Goal: Task Accomplishment & Management: Complete application form

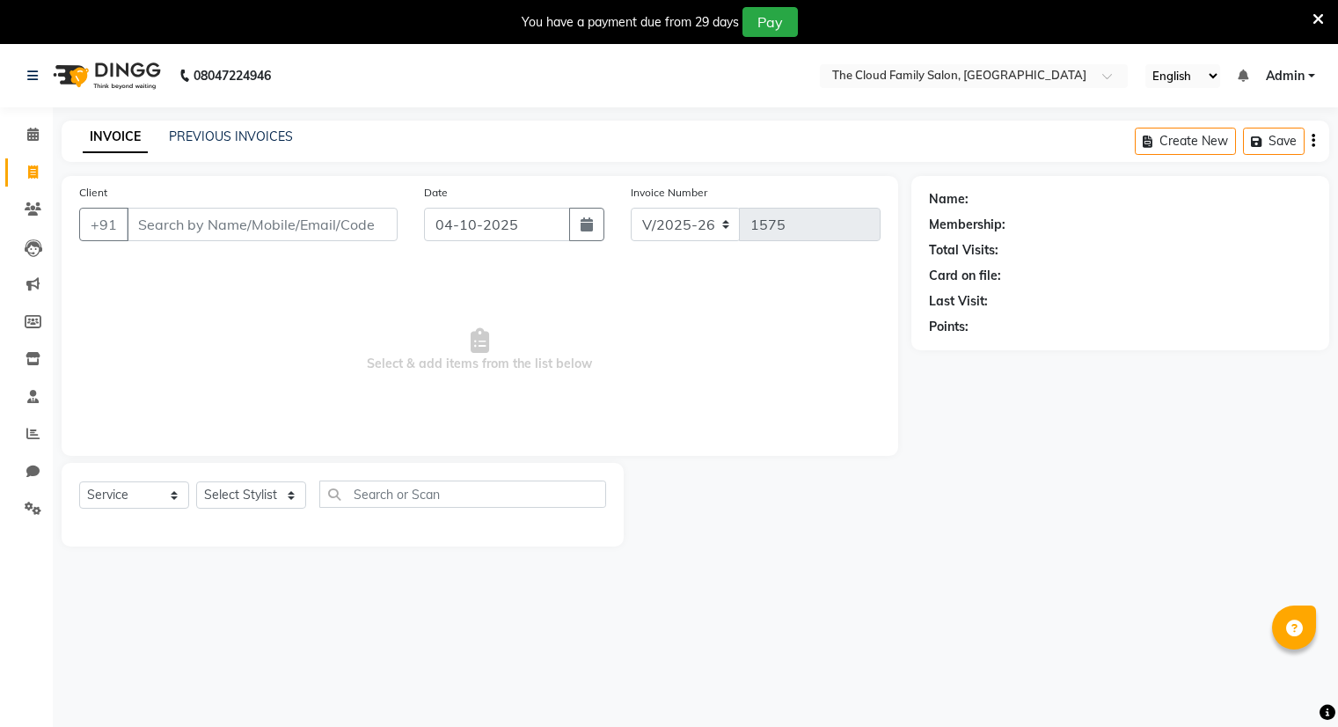
select select "8444"
select select "service"
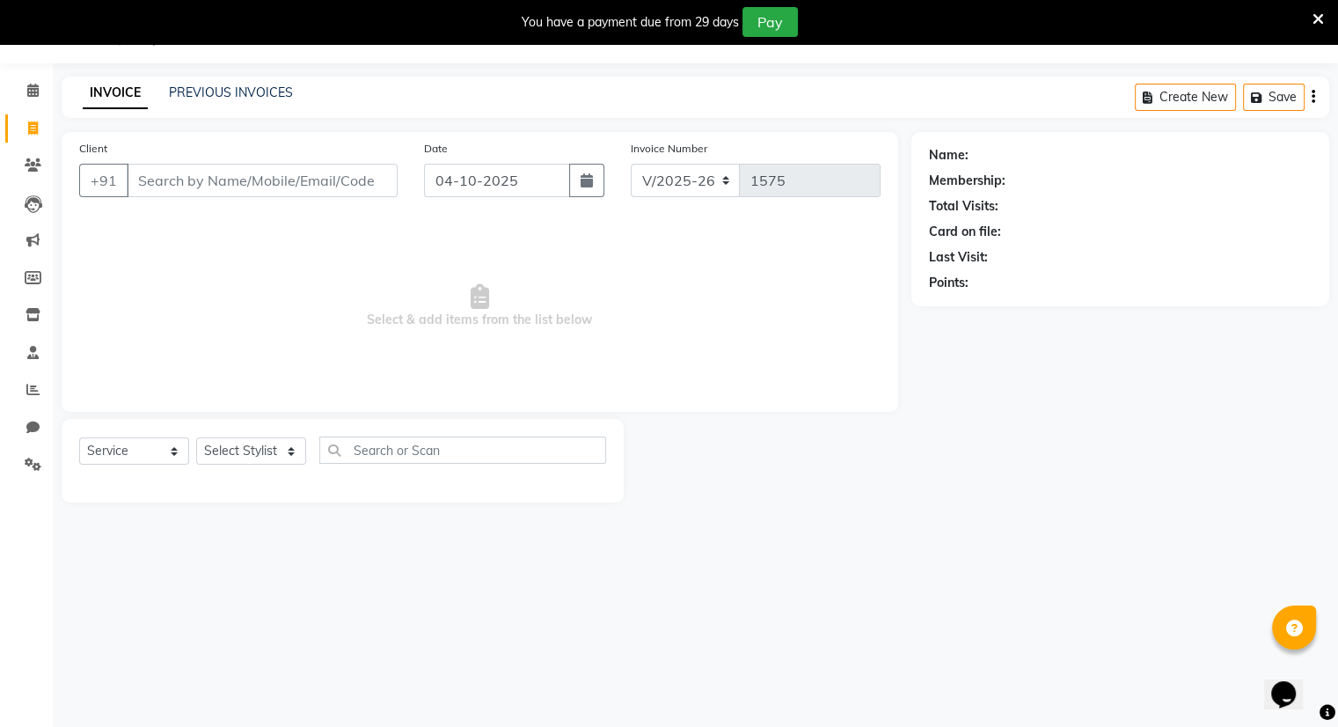
click at [136, 190] on input "Client" at bounding box center [262, 180] width 271 height 33
type input "9098483241"
click at [350, 185] on span "Add Client" at bounding box center [352, 181] width 69 height 18
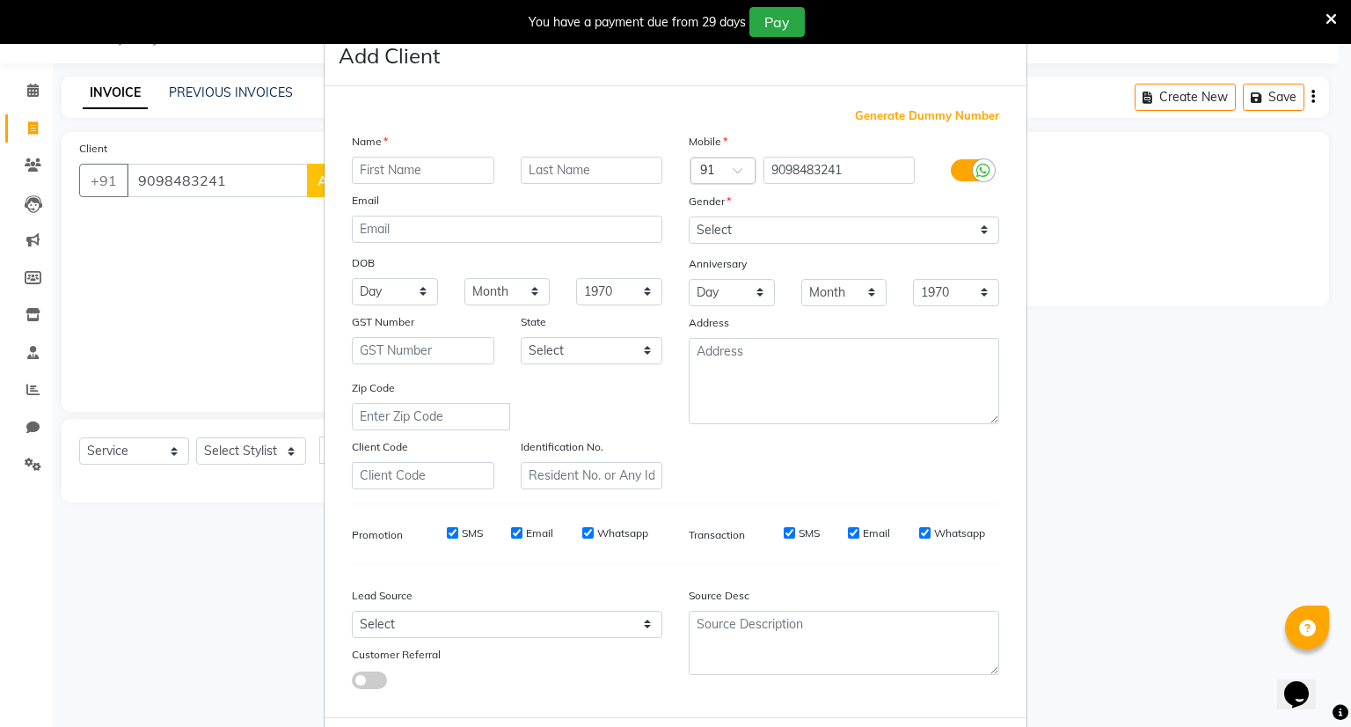
click at [374, 175] on input "text" at bounding box center [423, 170] width 143 height 27
click at [373, 160] on input "al" at bounding box center [423, 170] width 143 height 27
click at [365, 173] on input "al" at bounding box center [423, 170] width 143 height 27
type input "a"
type input "priyanka"
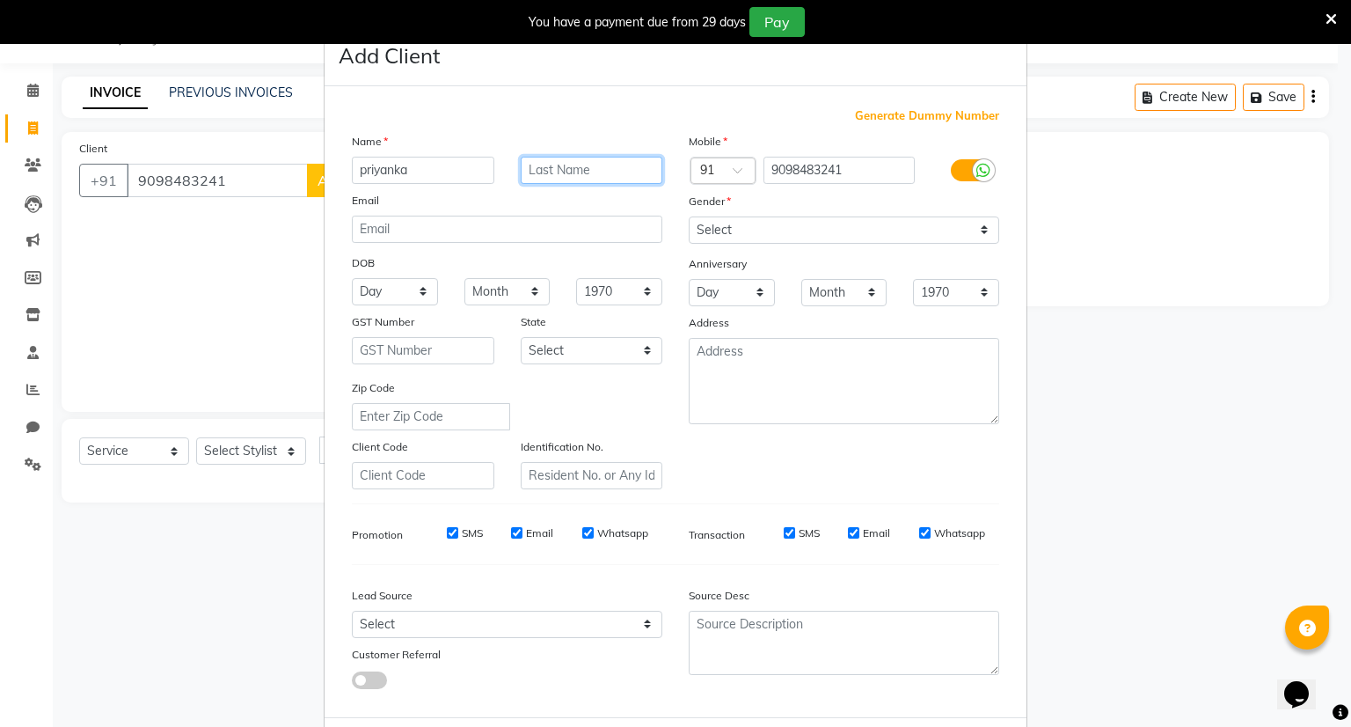
click at [566, 164] on input "text" at bounding box center [592, 170] width 143 height 27
type input "singh"
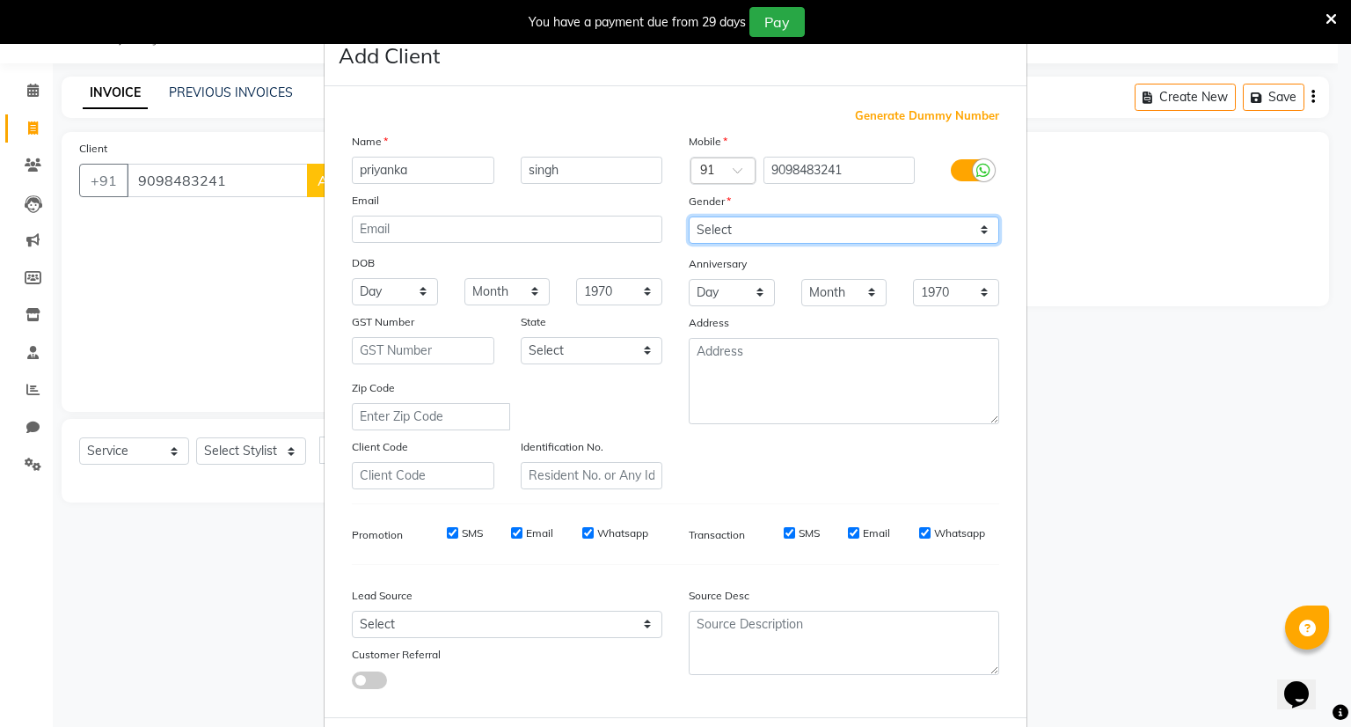
click at [736, 225] on select "Select [DEMOGRAPHIC_DATA] [DEMOGRAPHIC_DATA] Other Prefer Not To Say" at bounding box center [844, 229] width 311 height 27
select select "[DEMOGRAPHIC_DATA]"
click at [689, 217] on select "Select [DEMOGRAPHIC_DATA] [DEMOGRAPHIC_DATA] Other Prefer Not To Say" at bounding box center [844, 229] width 311 height 27
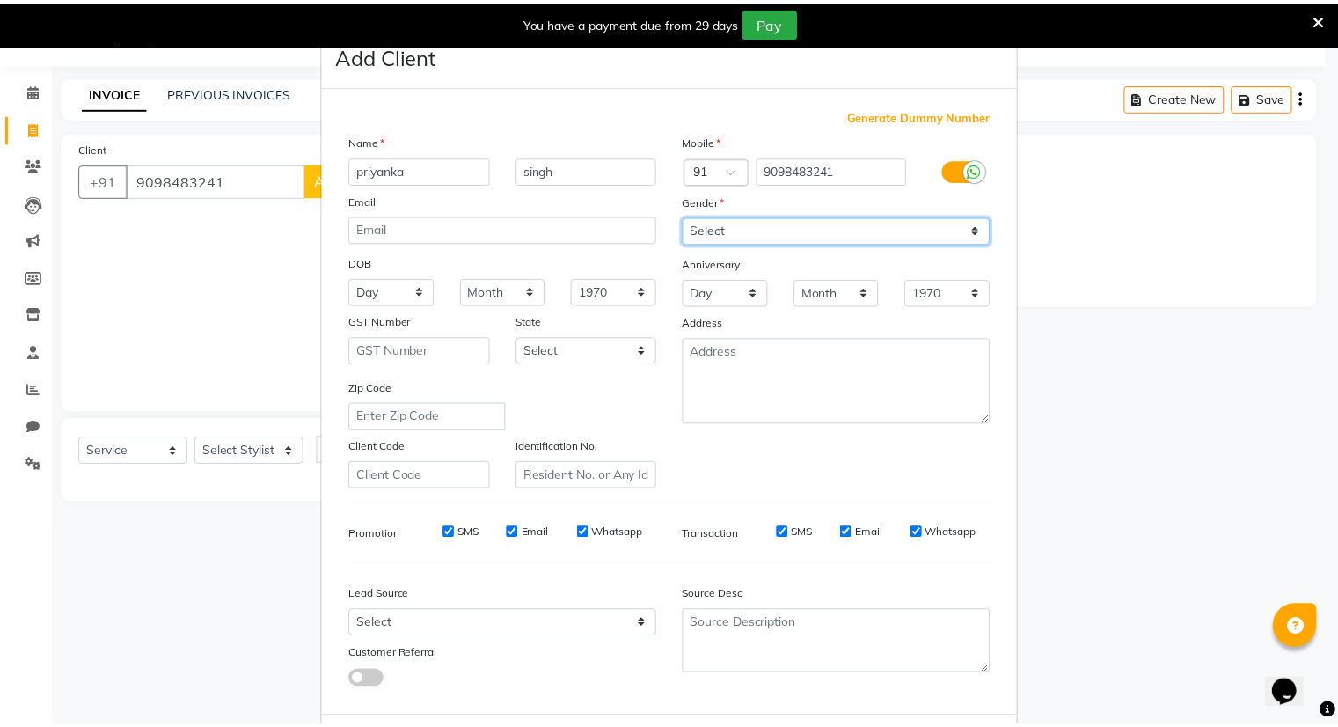
scroll to position [94, 0]
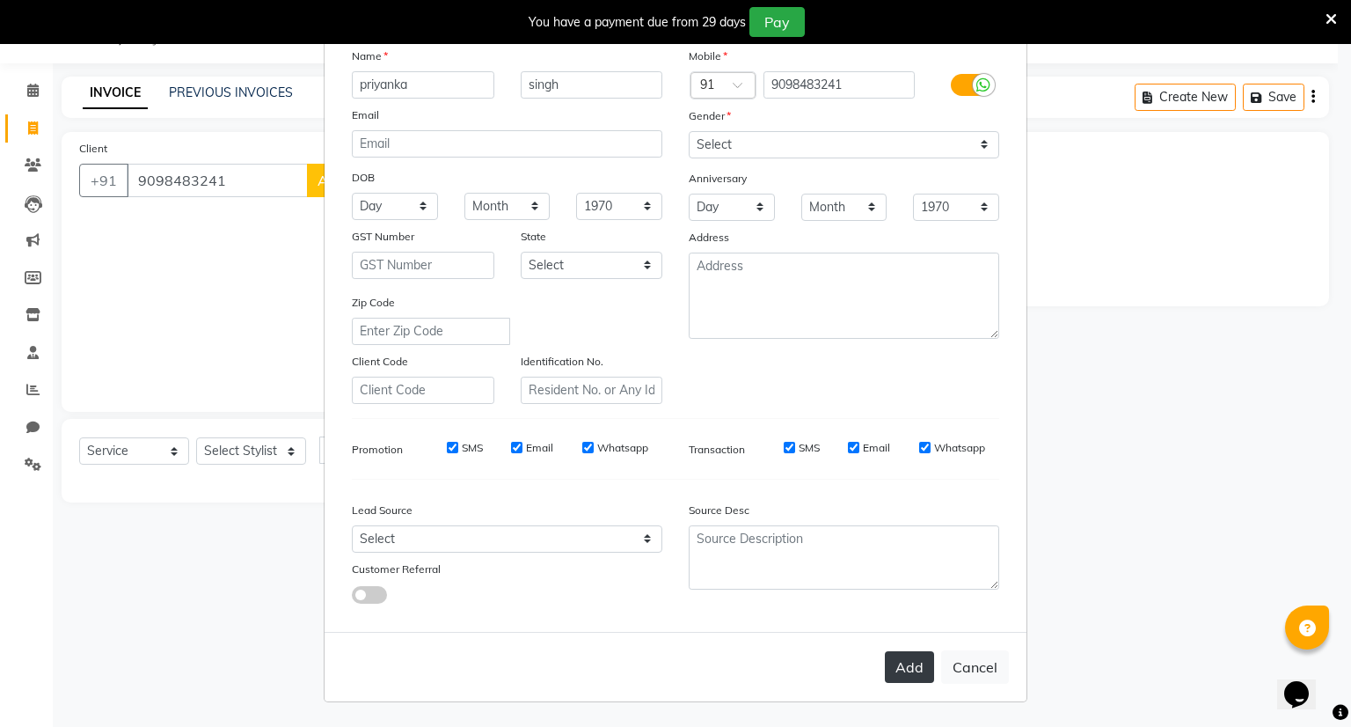
click at [905, 661] on button "Add" at bounding box center [909, 667] width 49 height 32
select select
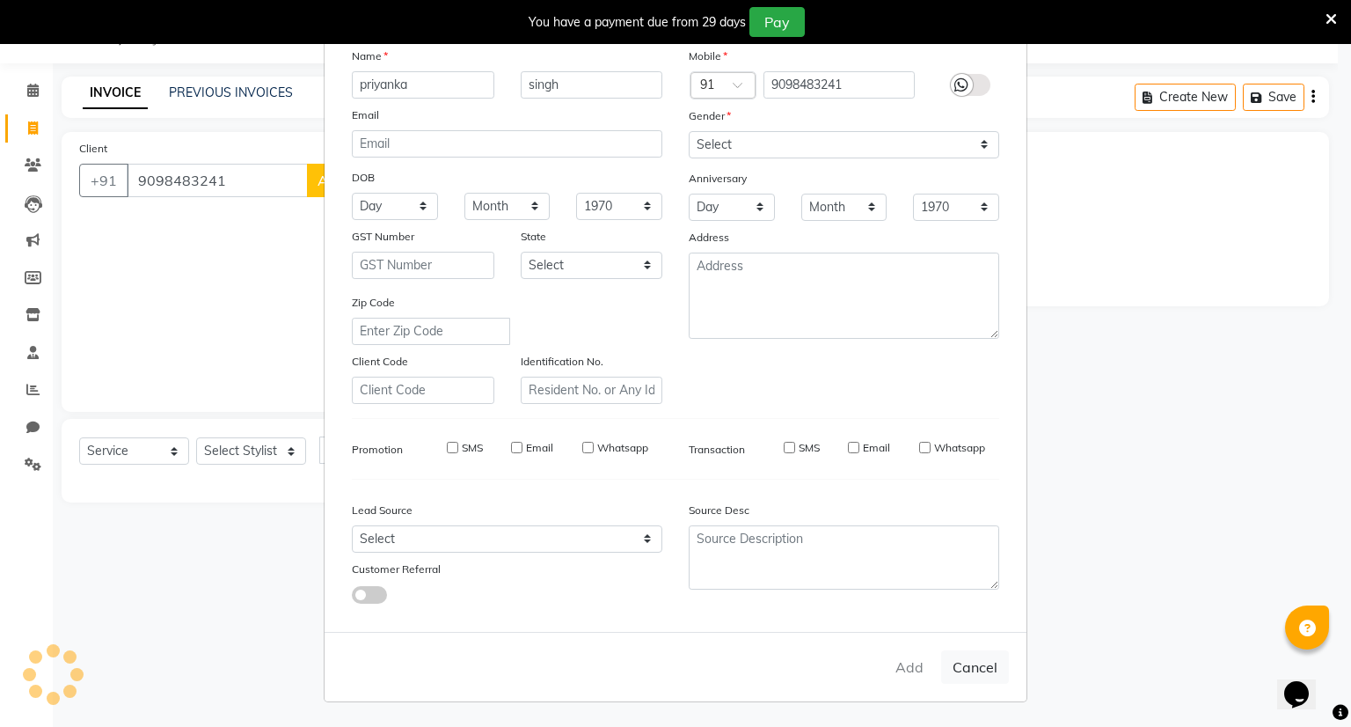
select select
checkbox input "false"
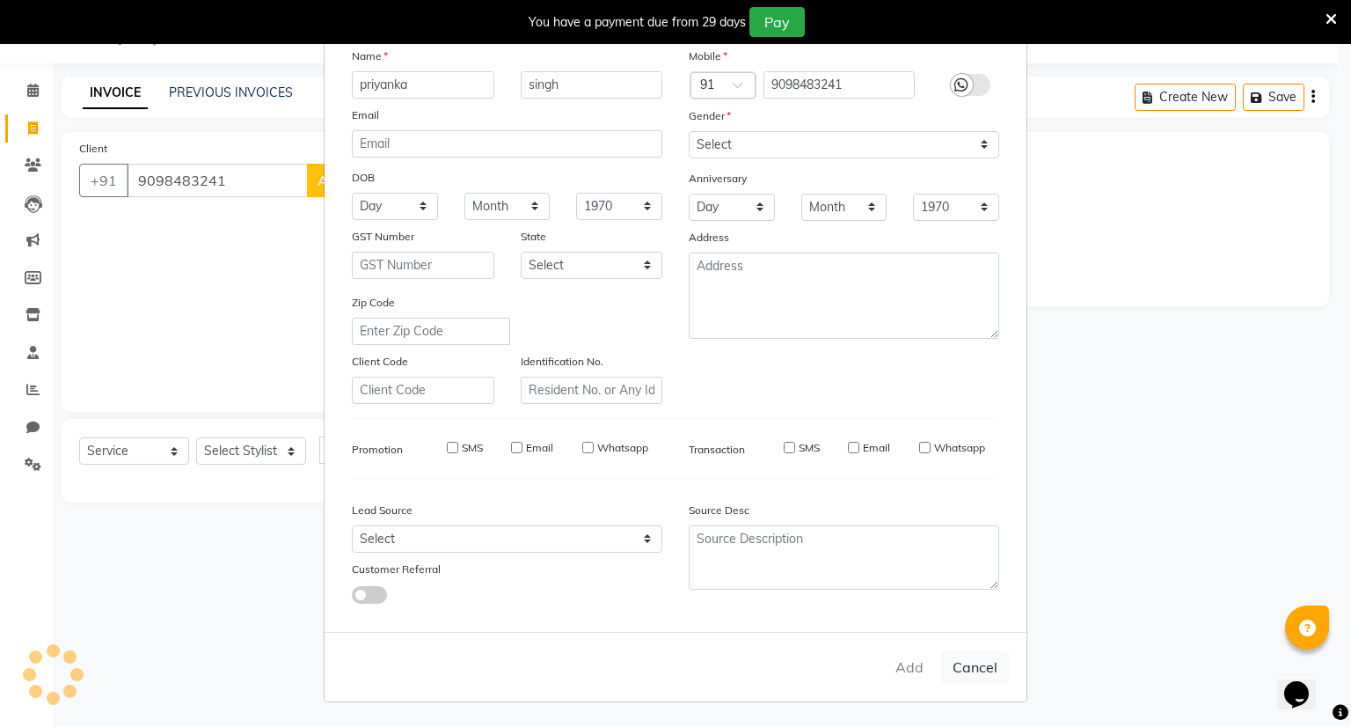
checkbox input "false"
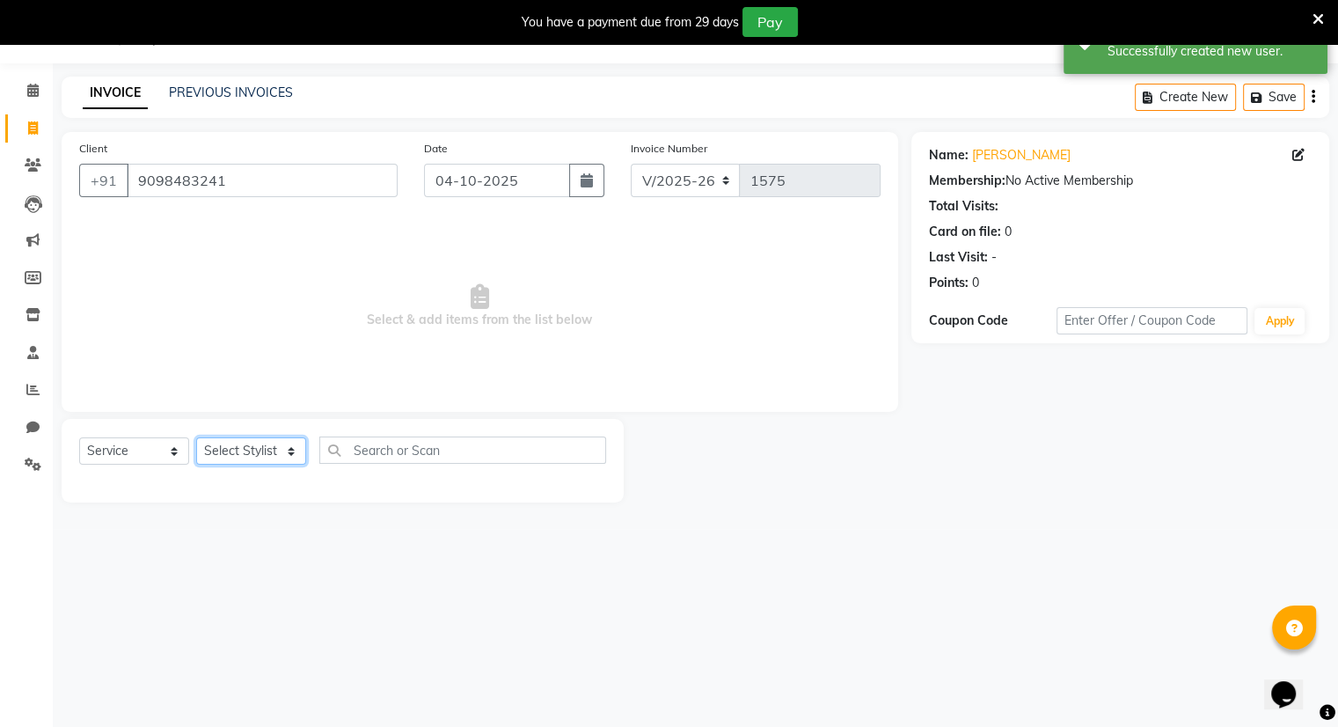
click at [243, 451] on select "Select Stylist Amrapali Bhumi OM [PERSON_NAME] [PERSON_NAME] [PERSON_NAME]" at bounding box center [251, 450] width 110 height 27
select select "83284"
click at [196, 438] on select "Select Stylist Amrapali Bhumi OM [PERSON_NAME] [PERSON_NAME] [PERSON_NAME]" at bounding box center [251, 450] width 110 height 27
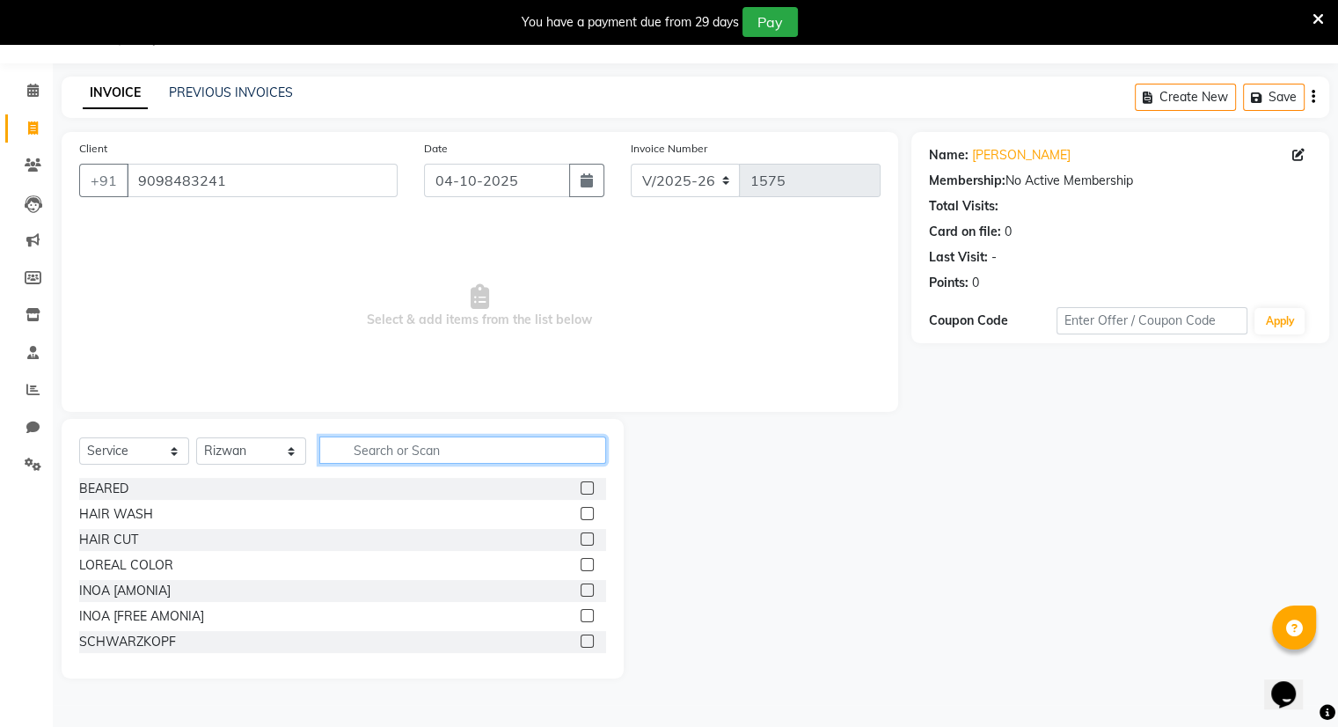
click at [386, 442] on input "text" at bounding box center [462, 449] width 287 height 27
click at [362, 449] on input "text" at bounding box center [462, 449] width 287 height 27
type input "ha"
click at [581, 561] on label at bounding box center [587, 564] width 13 height 13
click at [581, 561] on input "checkbox" at bounding box center [586, 564] width 11 height 11
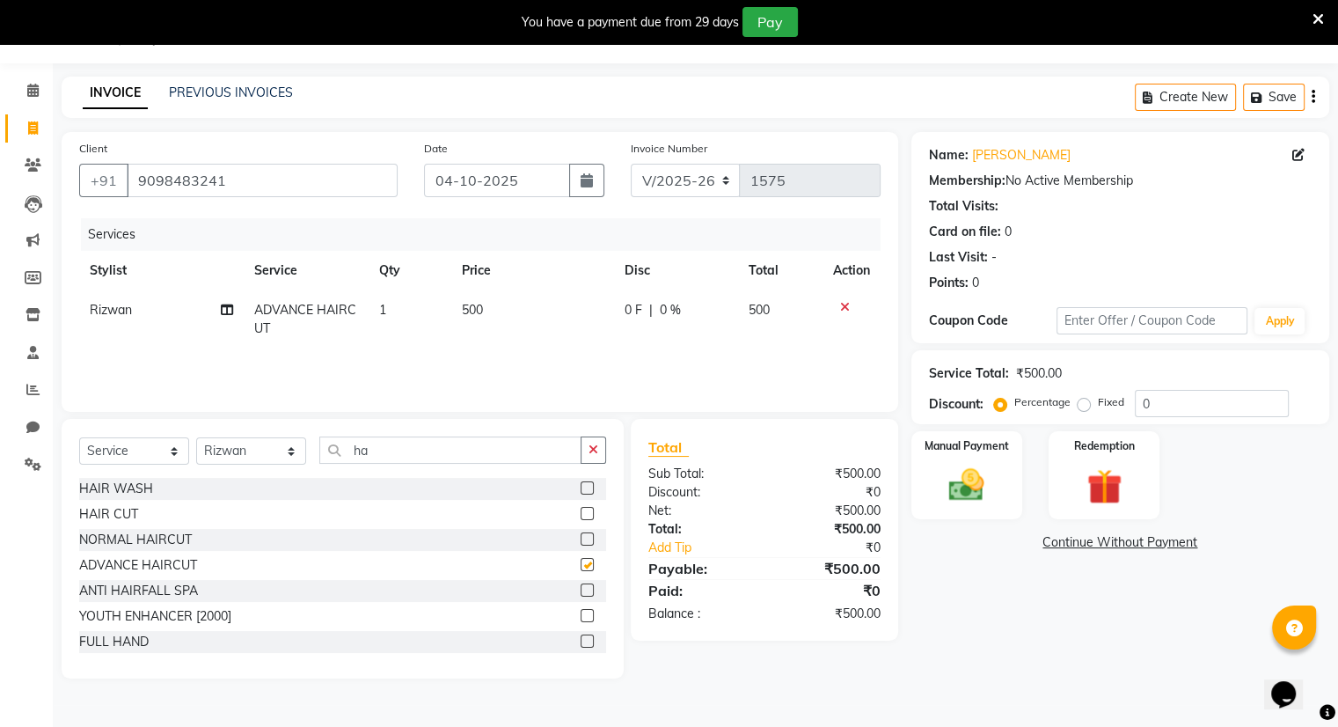
checkbox input "false"
click at [581, 487] on label at bounding box center [587, 487] width 13 height 13
click at [581, 487] on input "checkbox" at bounding box center [586, 488] width 11 height 11
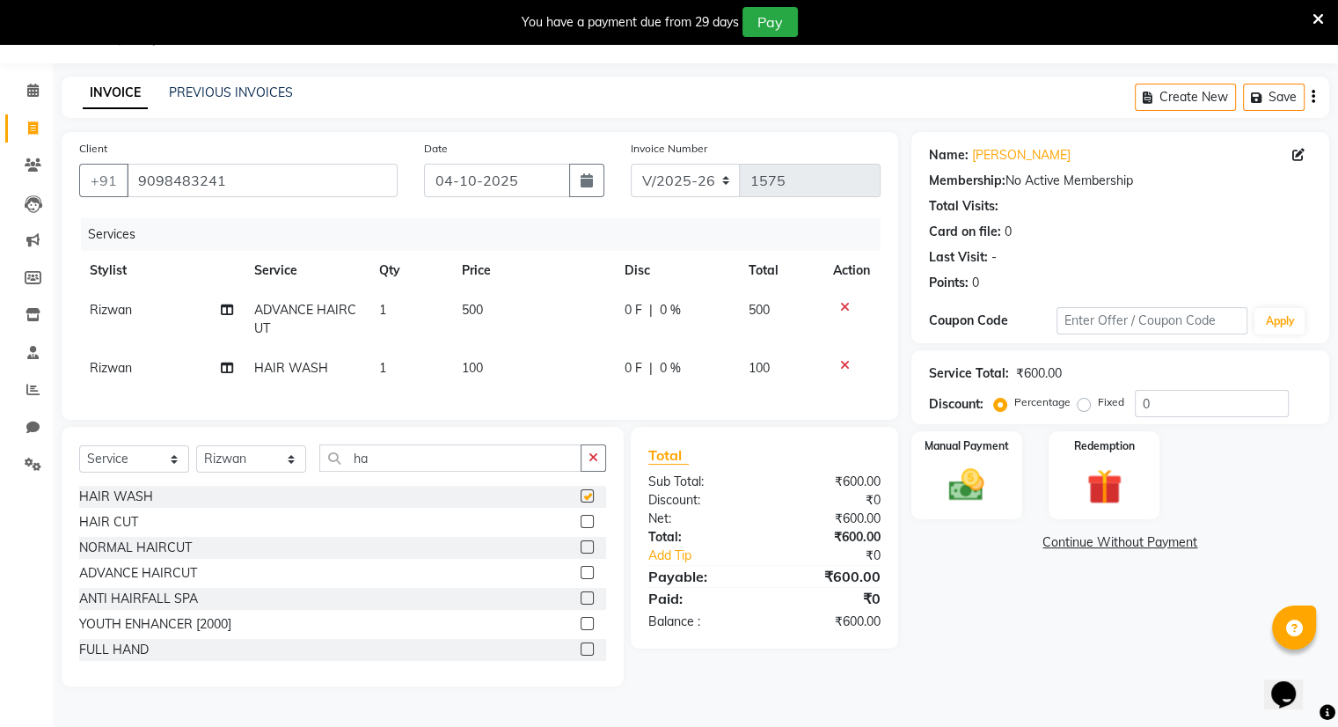
checkbox input "false"
click at [959, 483] on img at bounding box center [966, 485] width 59 height 42
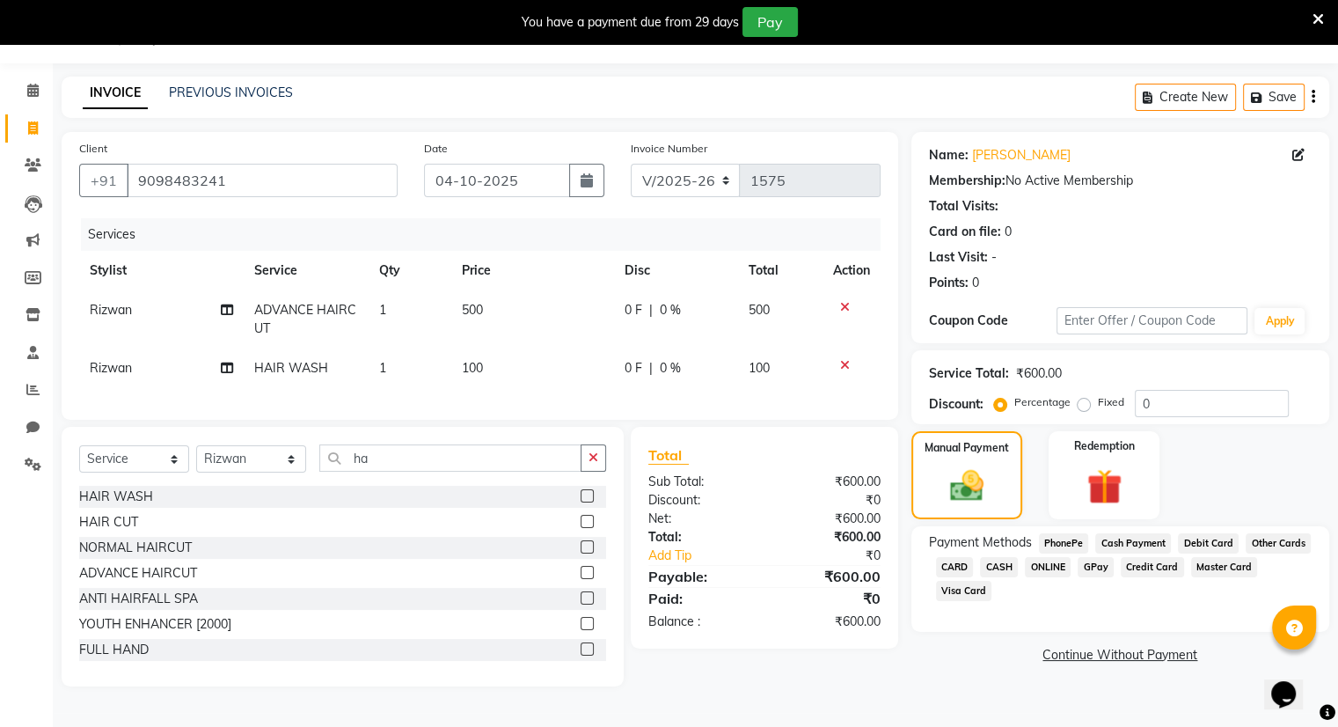
click at [1049, 566] on span "ONLINE" at bounding box center [1048, 567] width 46 height 20
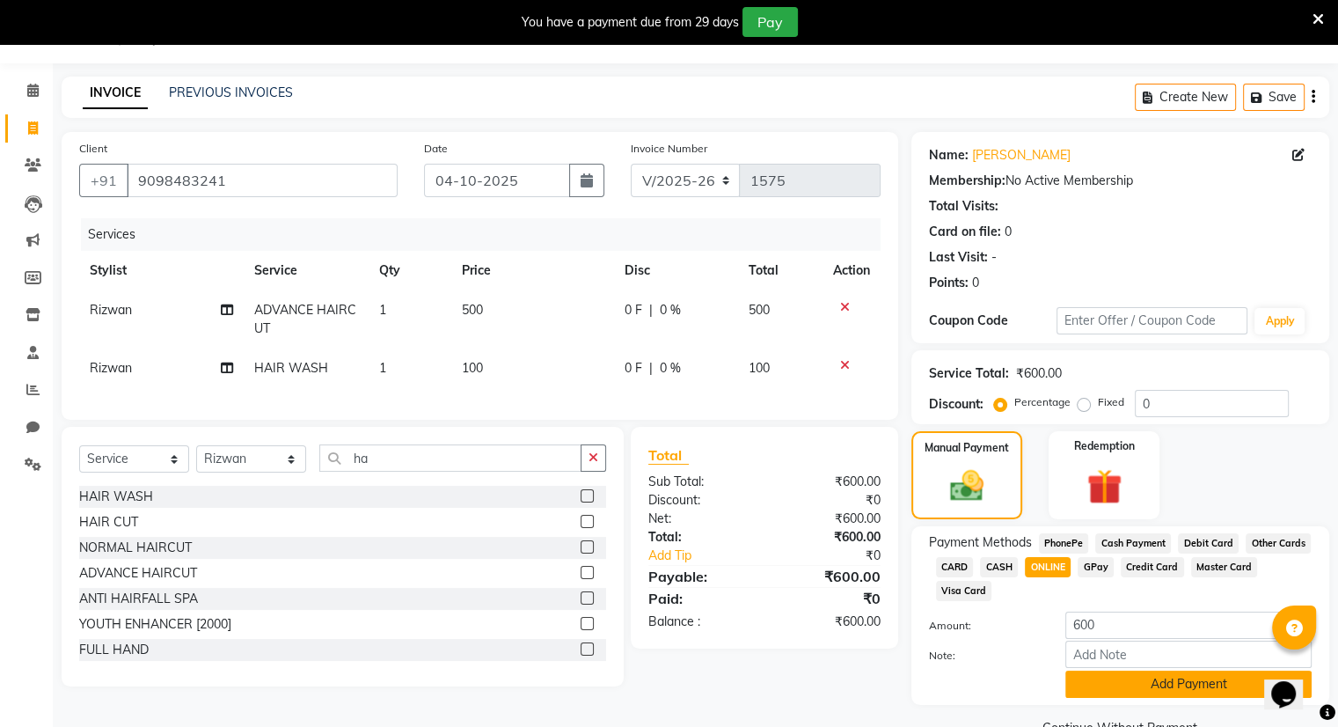
click at [1114, 689] on button "Add Payment" at bounding box center [1188, 683] width 246 height 27
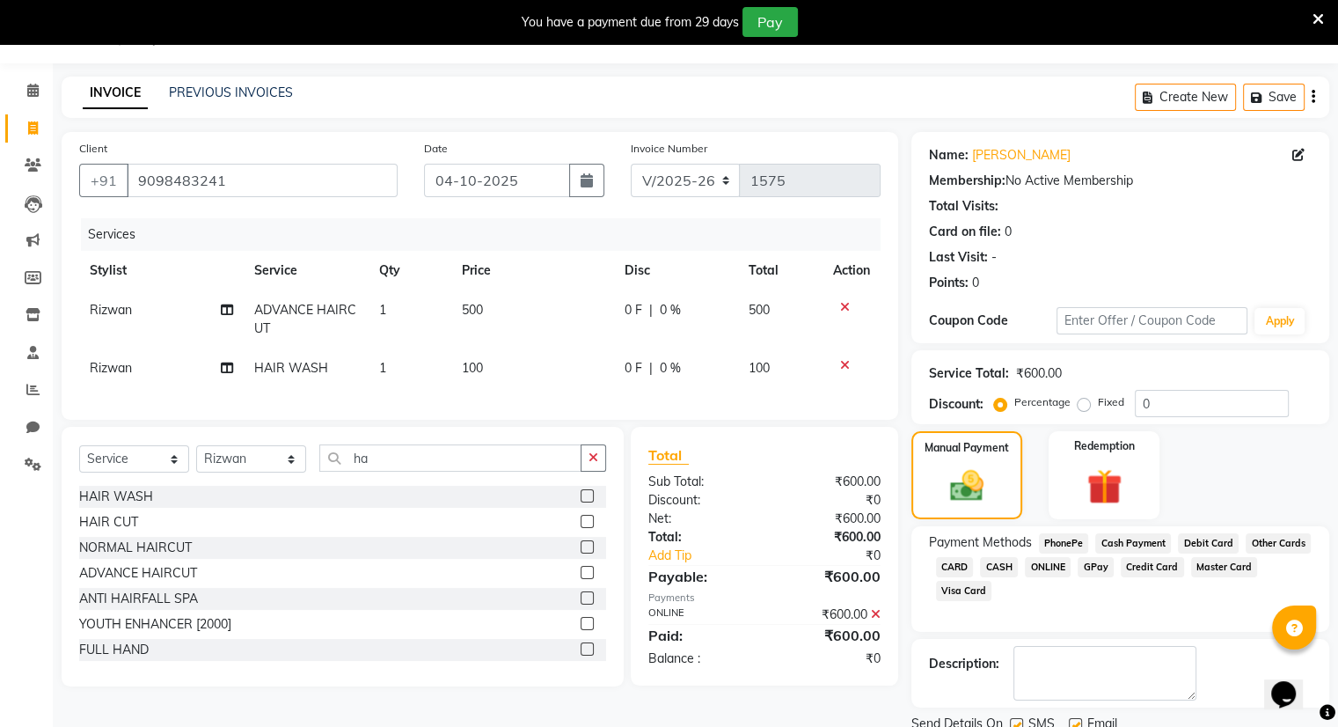
scroll to position [109, 0]
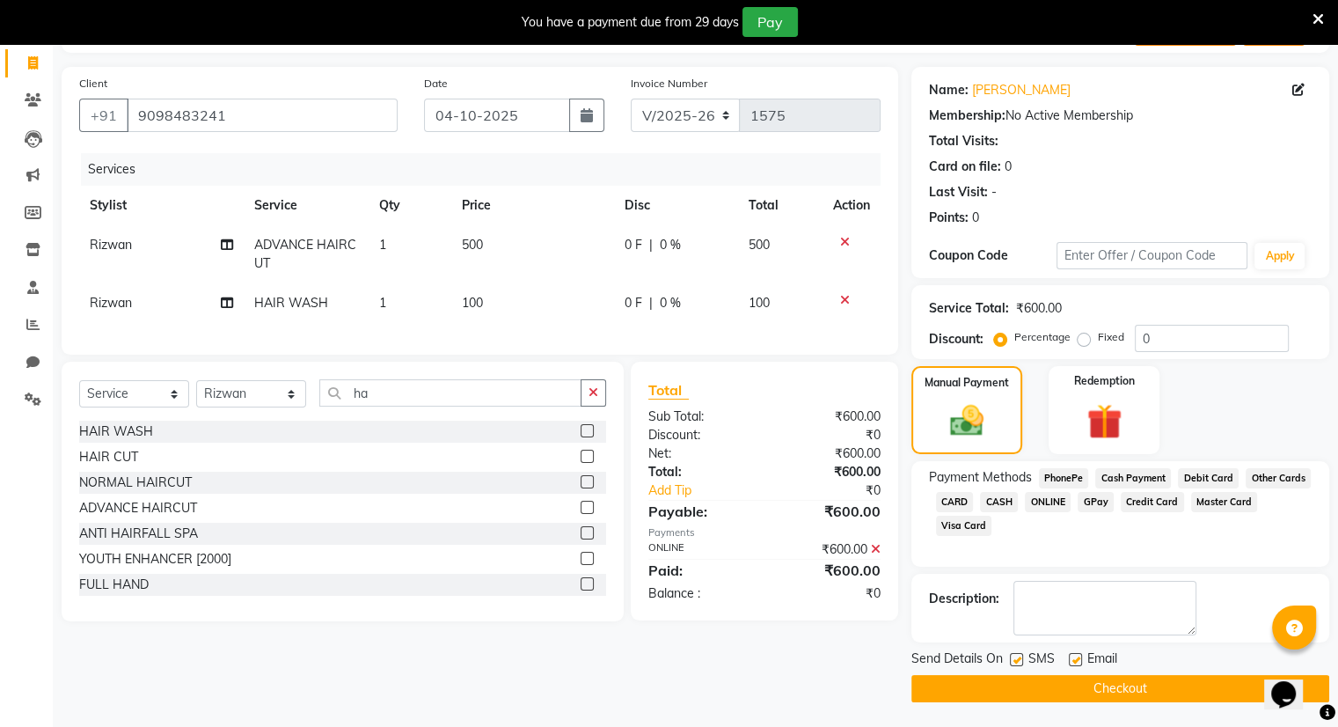
click at [1114, 689] on button "Checkout" at bounding box center [1120, 688] width 418 height 27
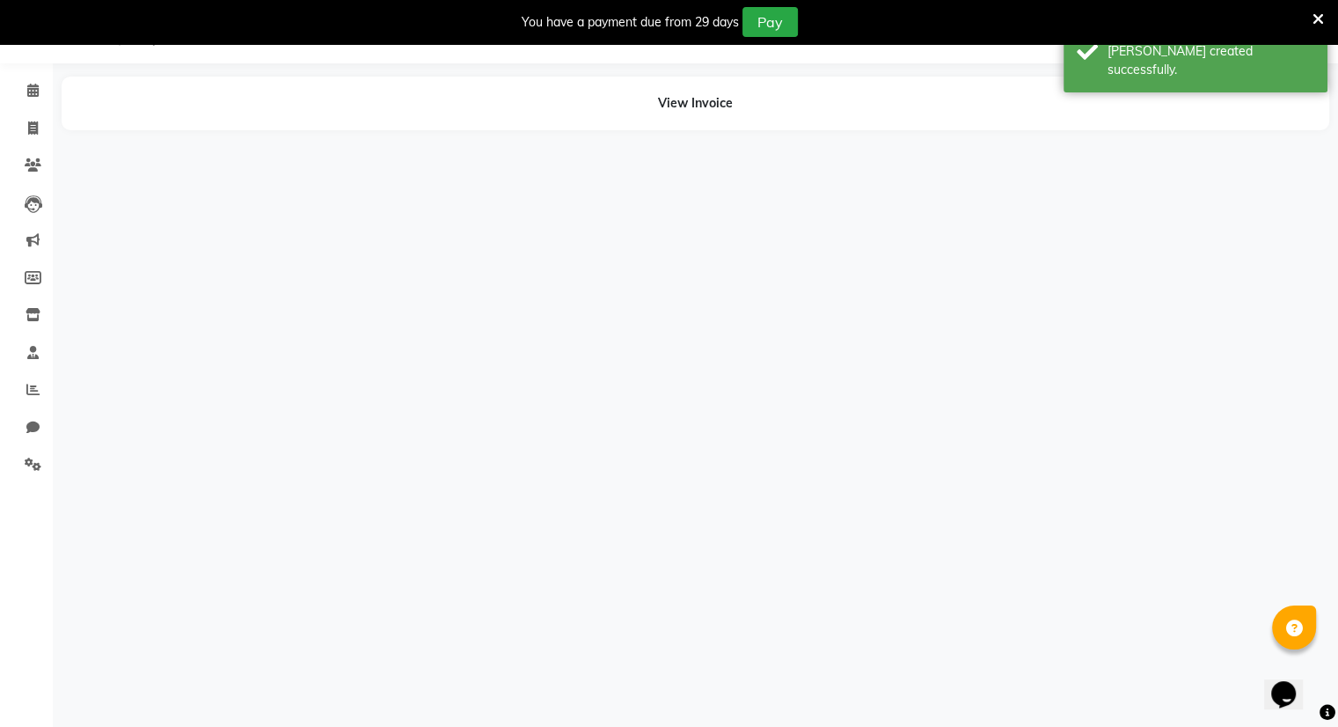
scroll to position [44, 0]
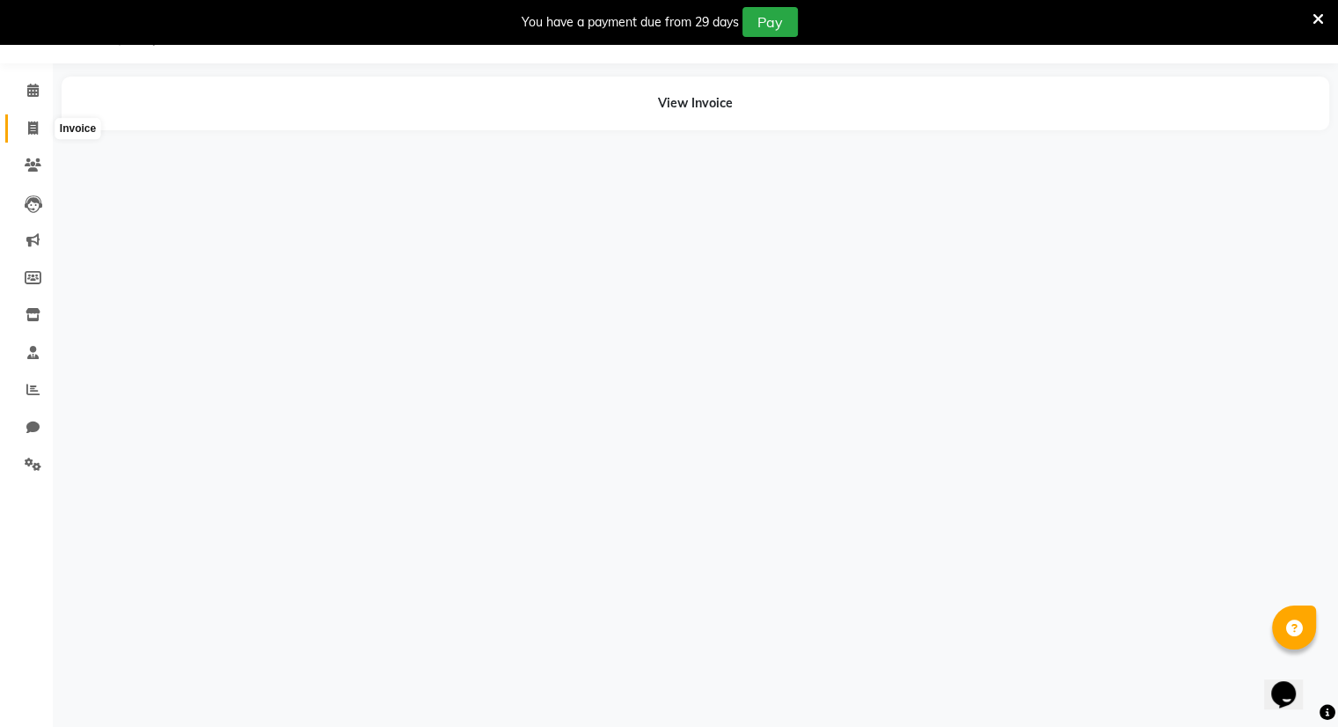
click at [28, 123] on icon at bounding box center [33, 127] width 10 height 13
select select "8444"
select select "service"
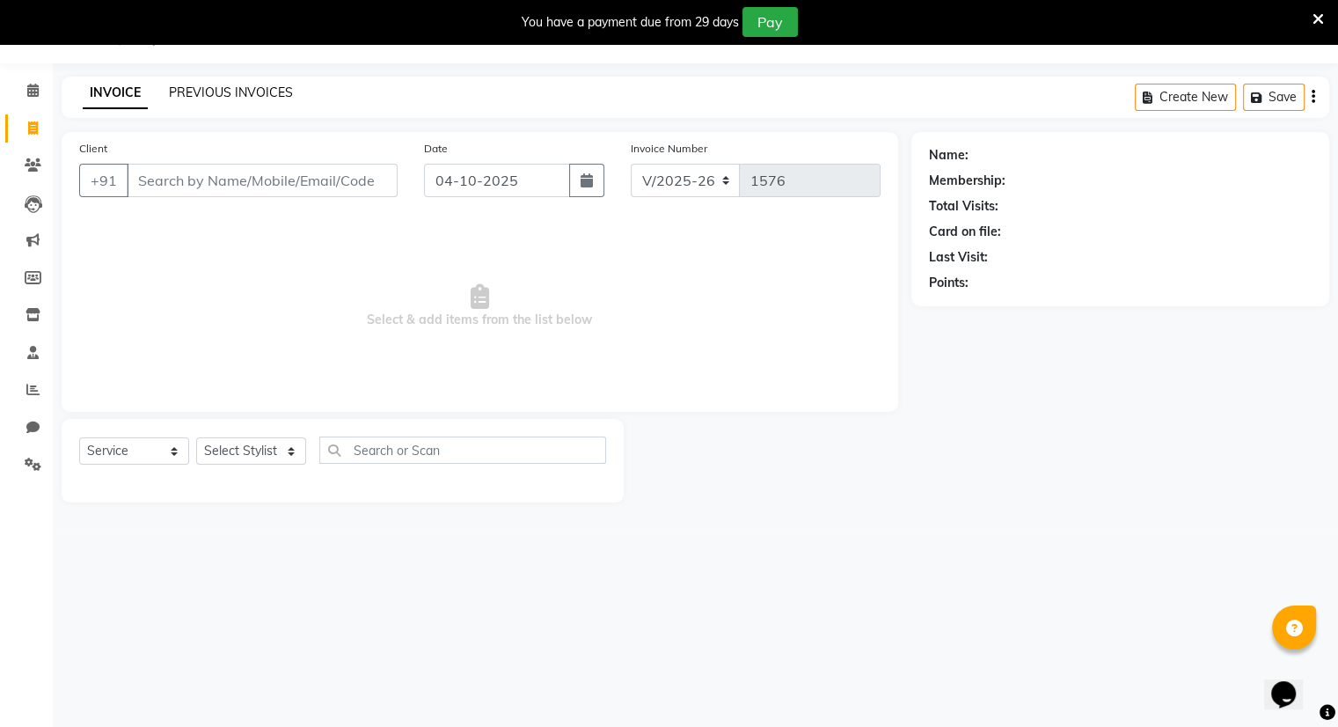
click at [222, 85] on link "PREVIOUS INVOICES" at bounding box center [231, 92] width 124 height 16
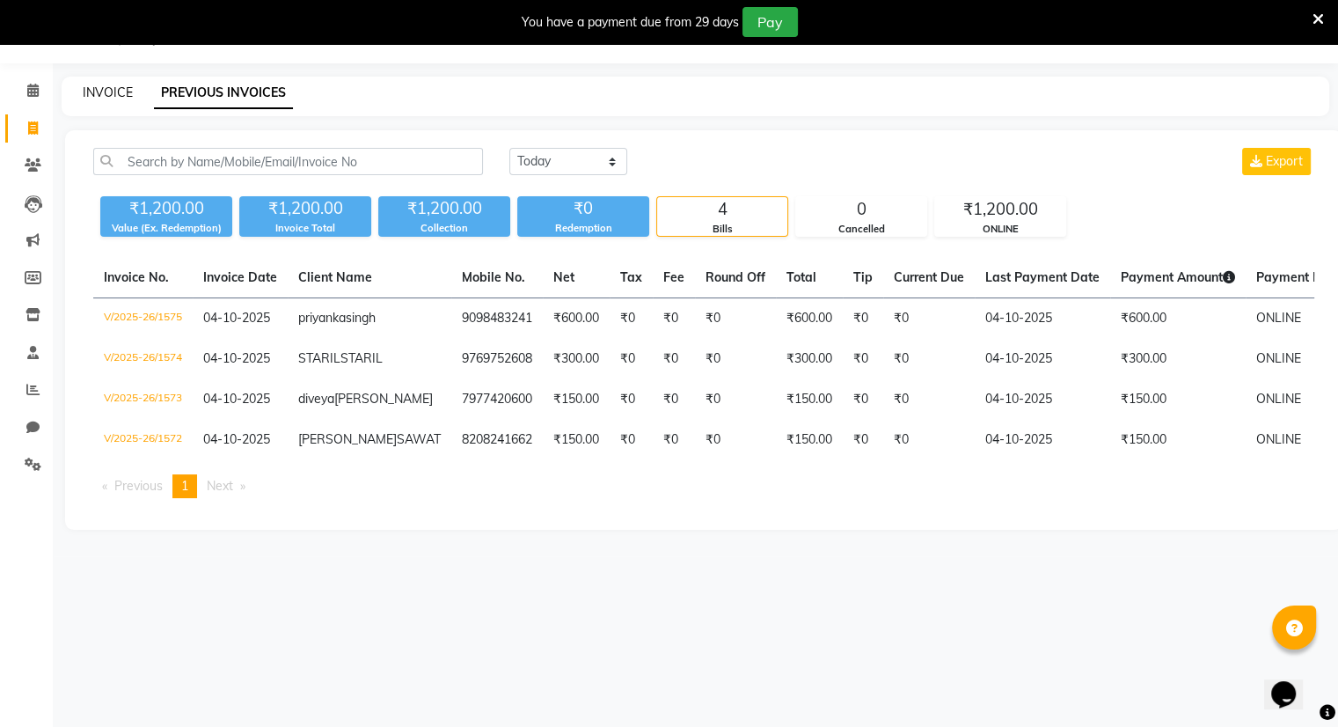
click at [107, 97] on link "INVOICE" at bounding box center [108, 92] width 50 height 16
select select "8444"
select select "service"
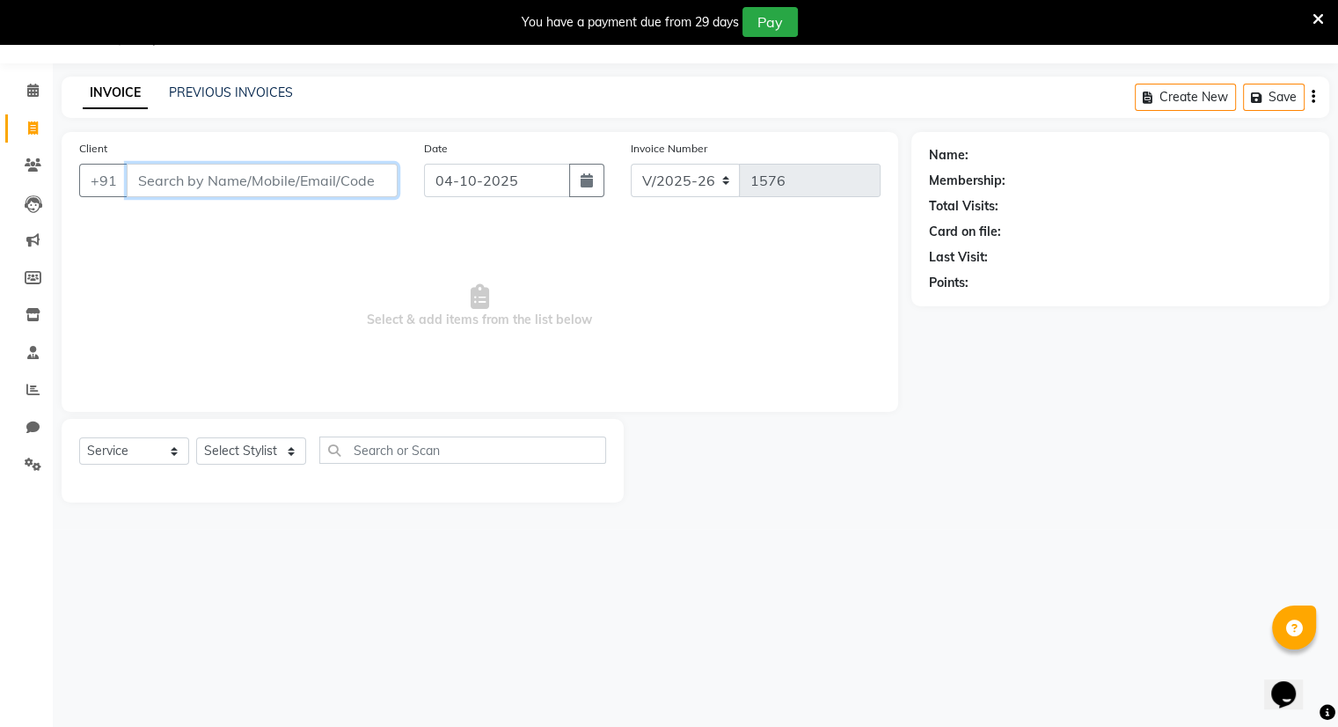
click at [154, 182] on input "Client" at bounding box center [262, 180] width 271 height 33
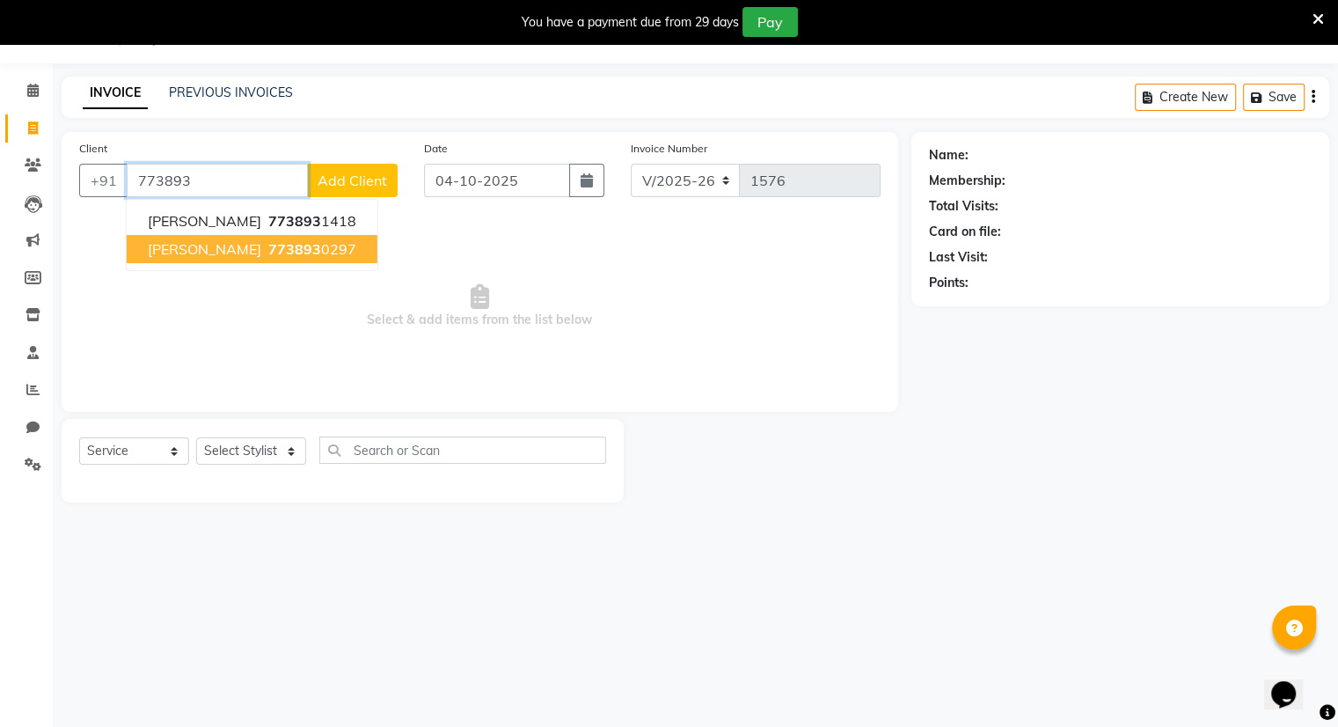
click at [194, 248] on span "[PERSON_NAME]" at bounding box center [204, 249] width 113 height 18
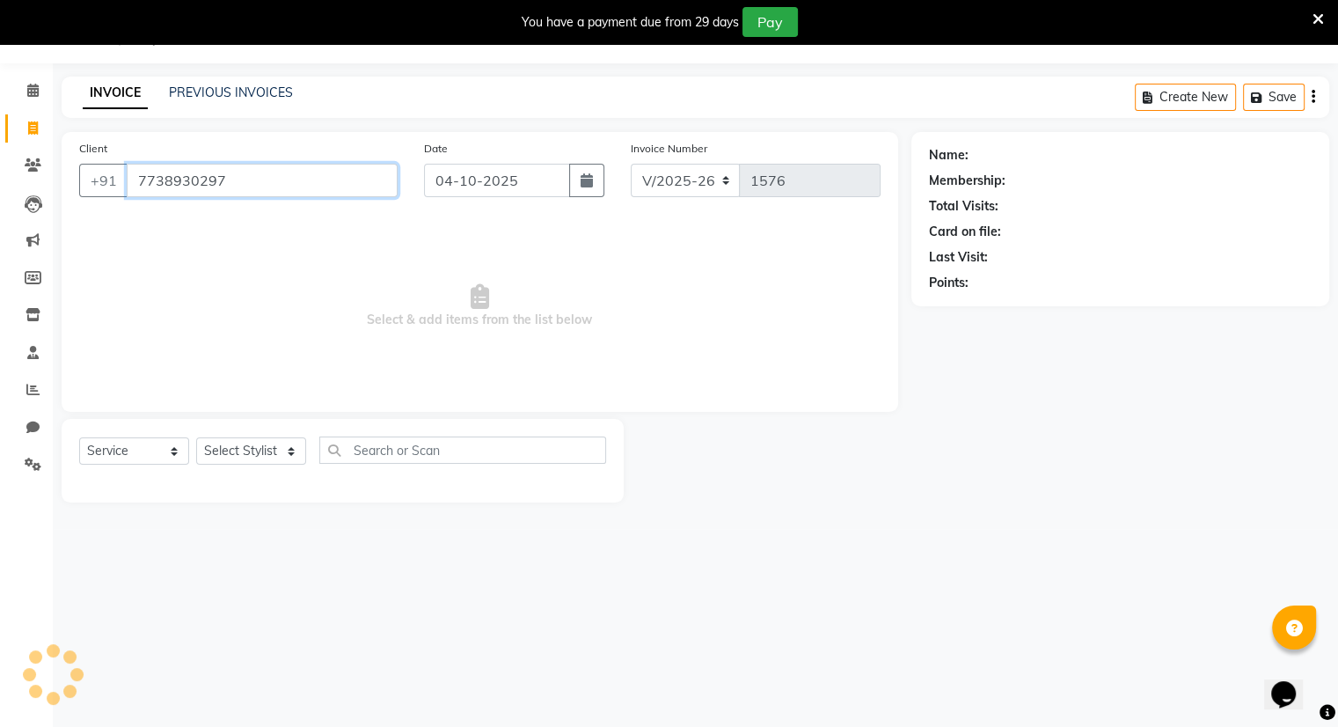
type input "7738930297"
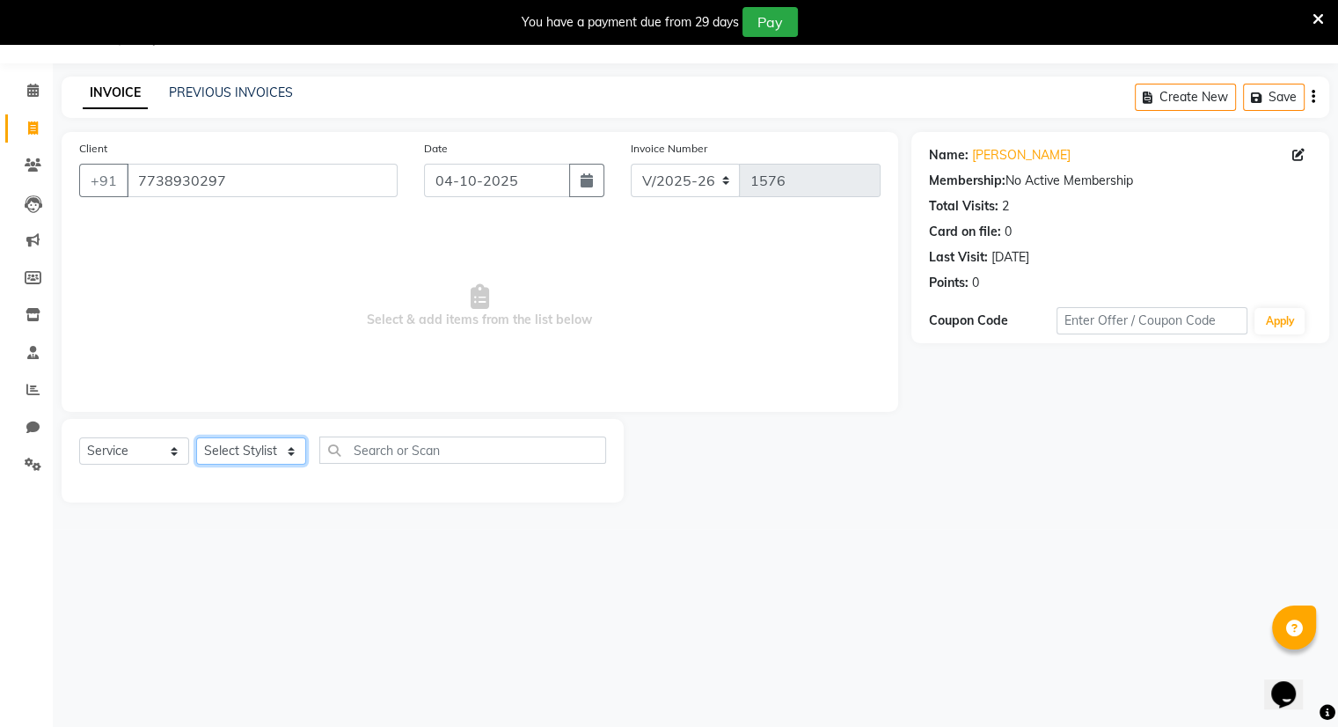
click at [241, 445] on select "Select Stylist Amrapali Bhumi OM [PERSON_NAME] [PERSON_NAME] [PERSON_NAME]" at bounding box center [251, 450] width 110 height 27
select select "92893"
click at [196, 438] on select "Select Stylist Amrapali Bhumi OM [PERSON_NAME] [PERSON_NAME] [PERSON_NAME]" at bounding box center [251, 450] width 110 height 27
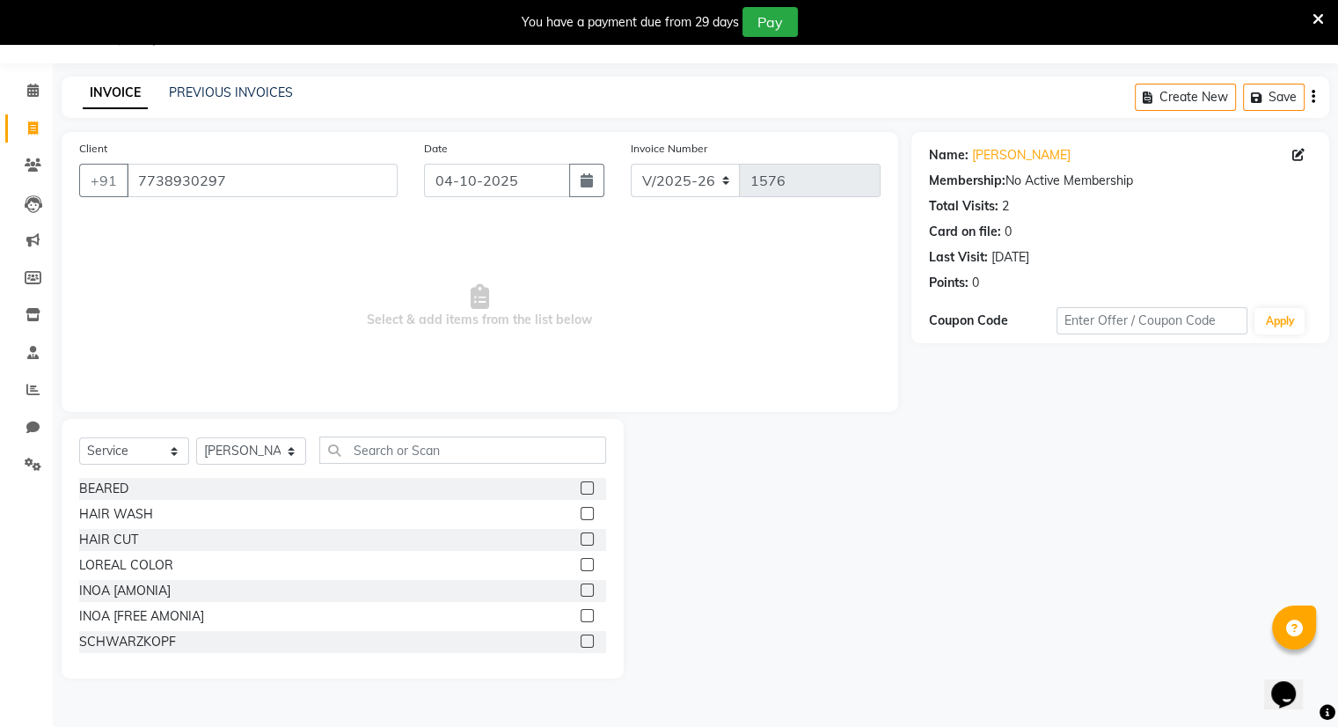
click at [581, 485] on label at bounding box center [587, 487] width 13 height 13
click at [581, 485] on input "checkbox" at bounding box center [586, 488] width 11 height 11
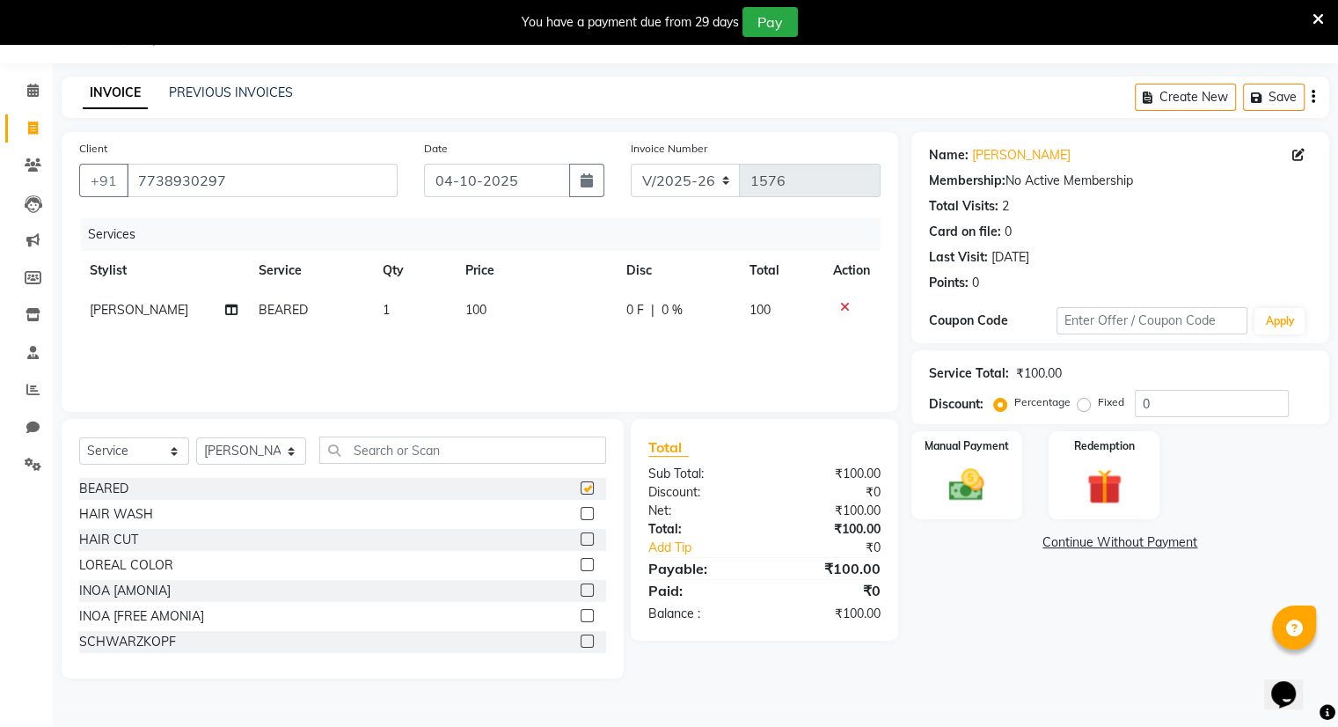
checkbox input "false"
click at [946, 465] on img at bounding box center [966, 485] width 59 height 42
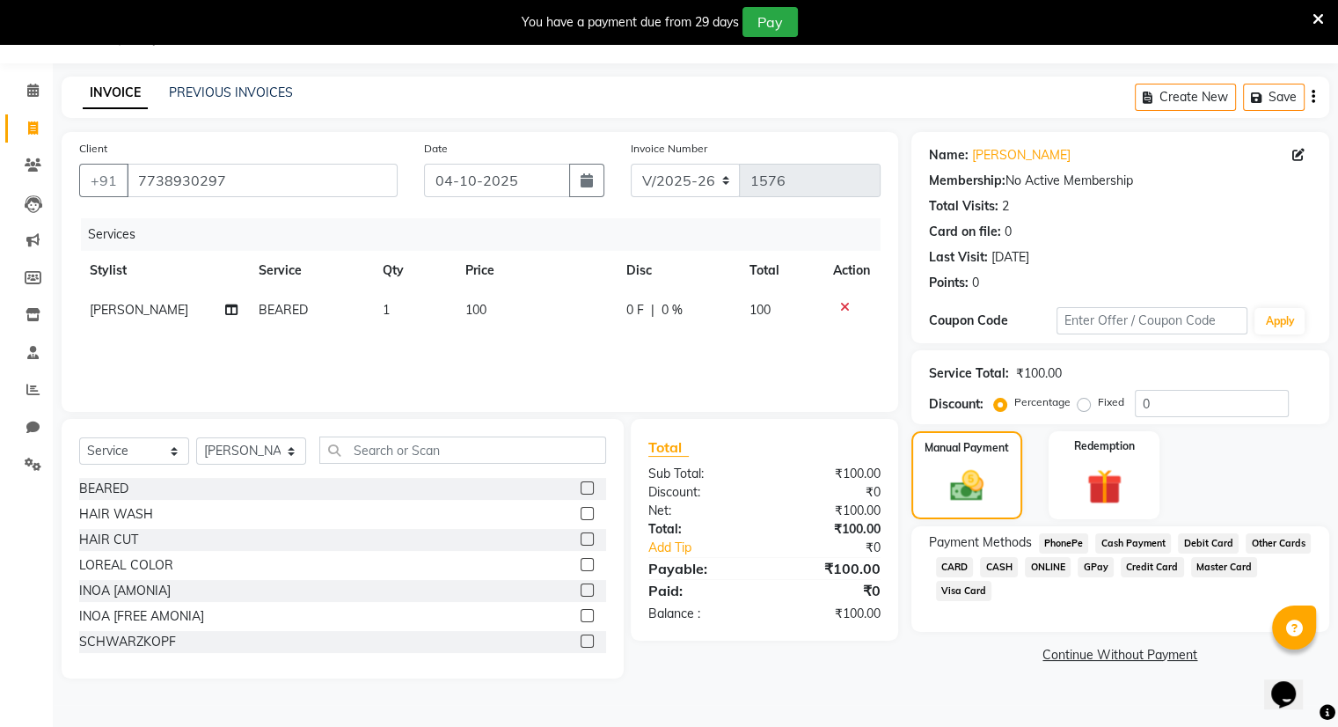
click at [1046, 568] on span "ONLINE" at bounding box center [1048, 567] width 46 height 20
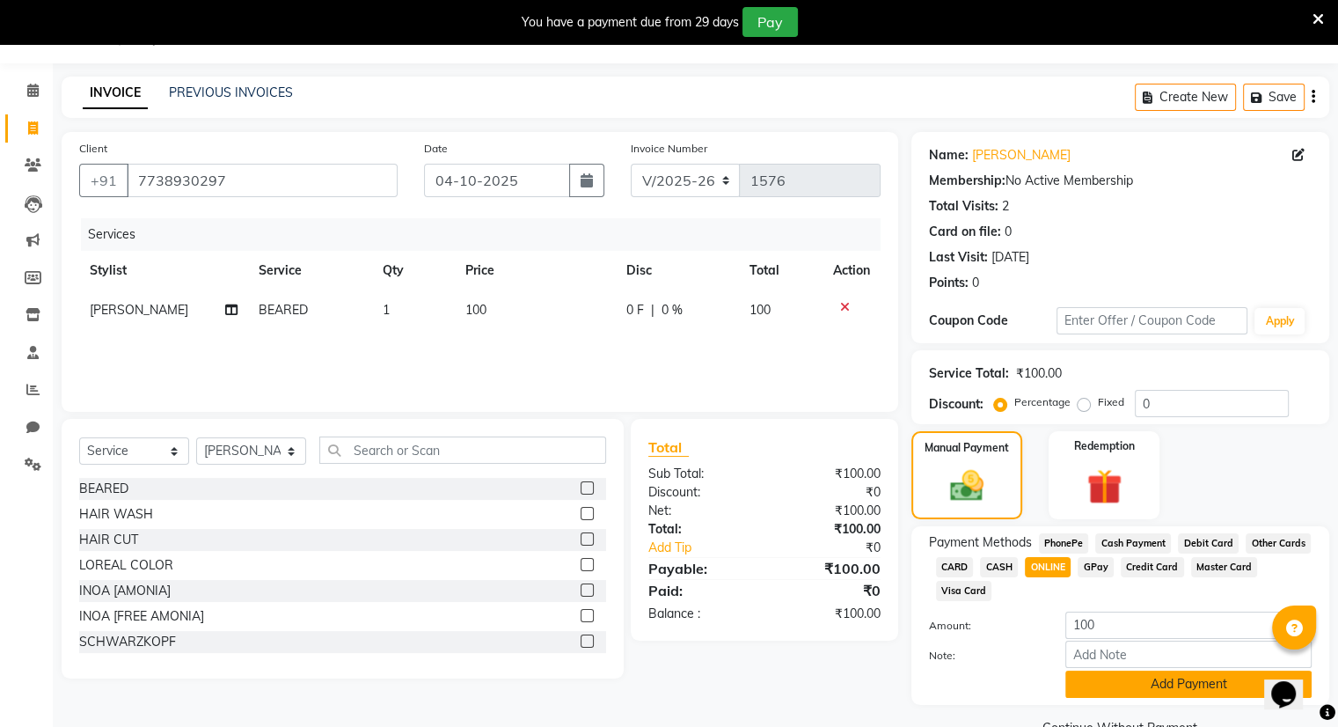
click at [1129, 691] on button "Add Payment" at bounding box center [1188, 683] width 246 height 27
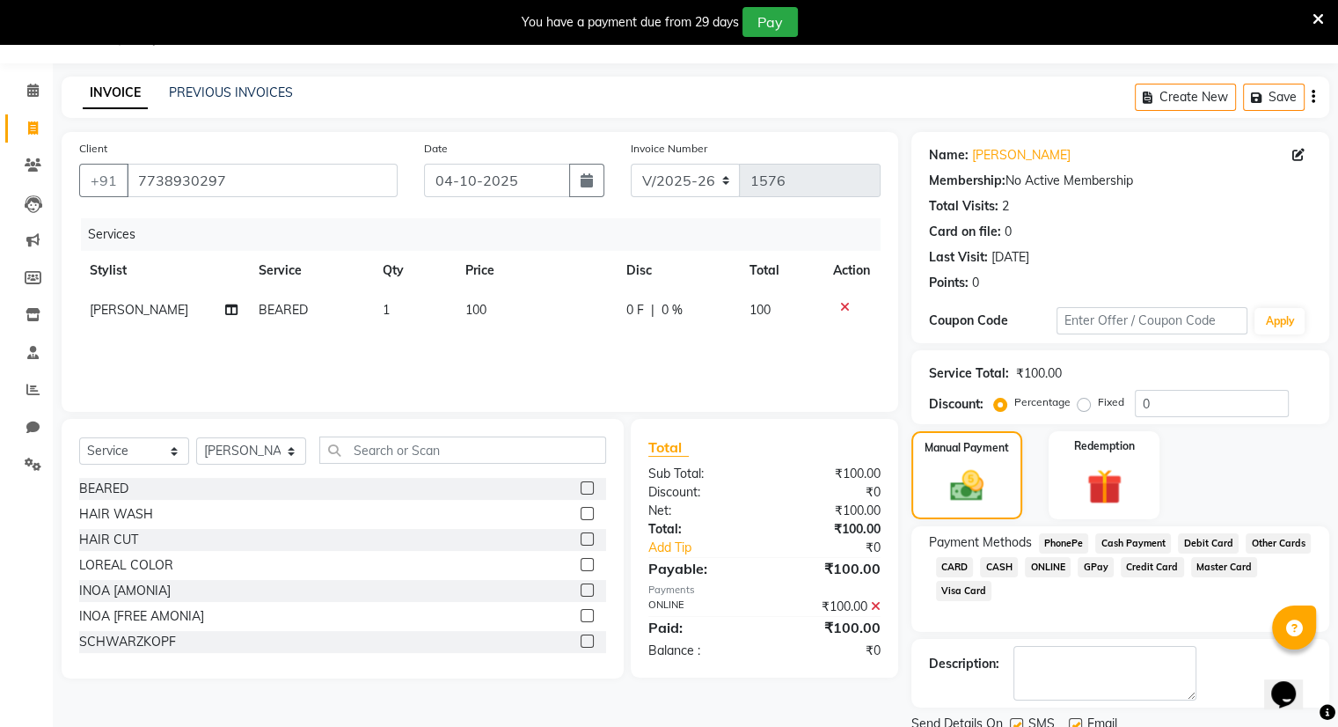
scroll to position [109, 0]
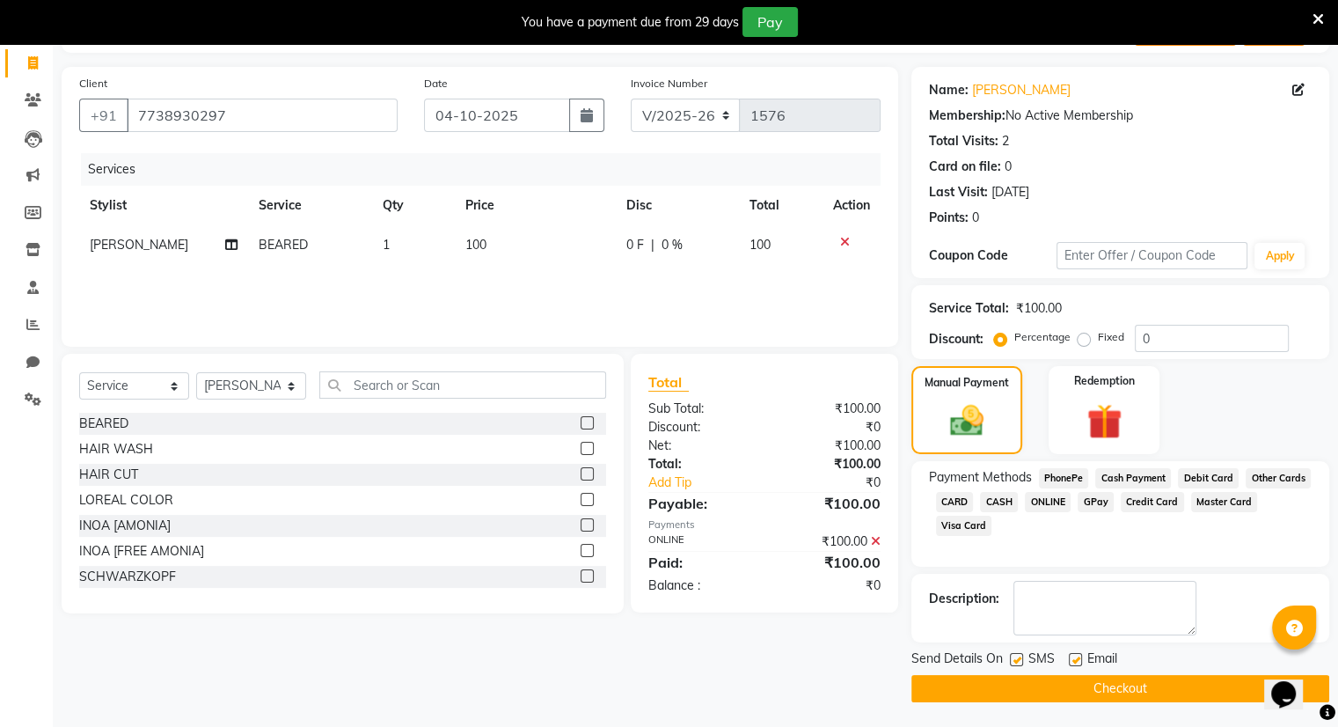
click at [1129, 691] on button "Checkout" at bounding box center [1120, 688] width 418 height 27
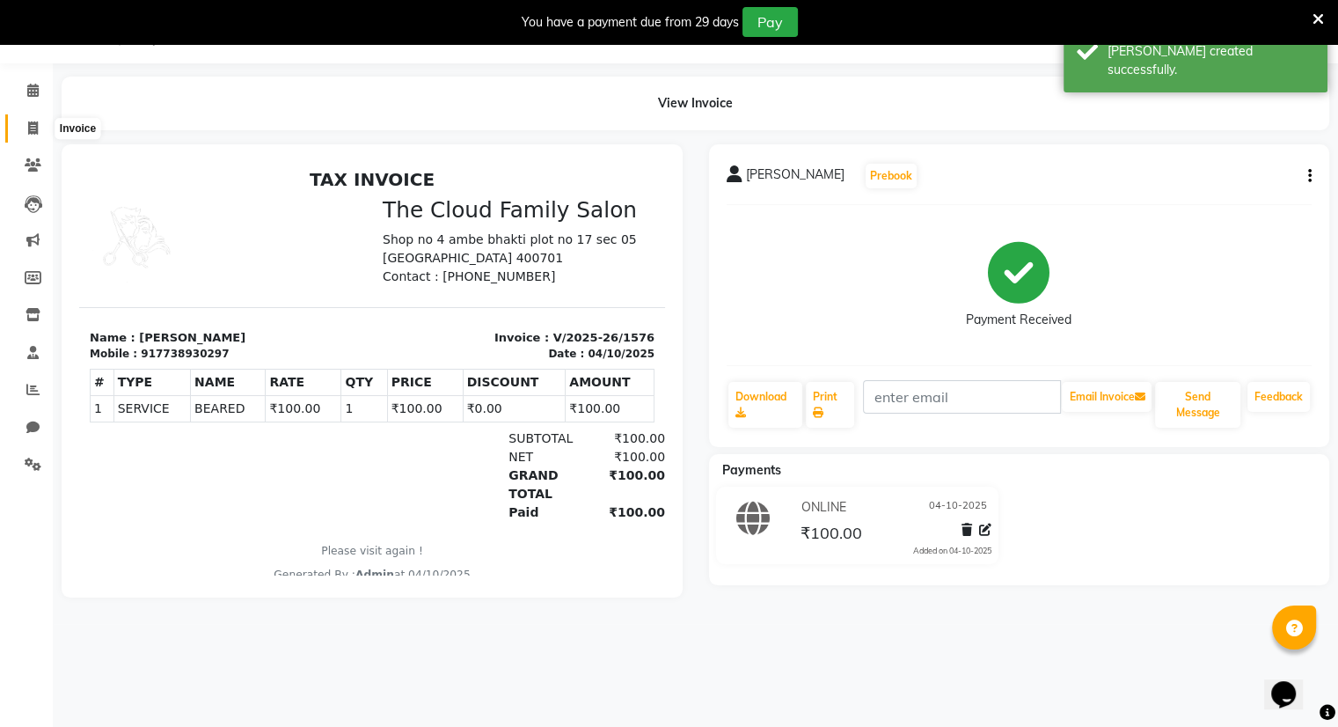
click at [30, 128] on icon at bounding box center [33, 127] width 10 height 13
select select "8444"
select select "service"
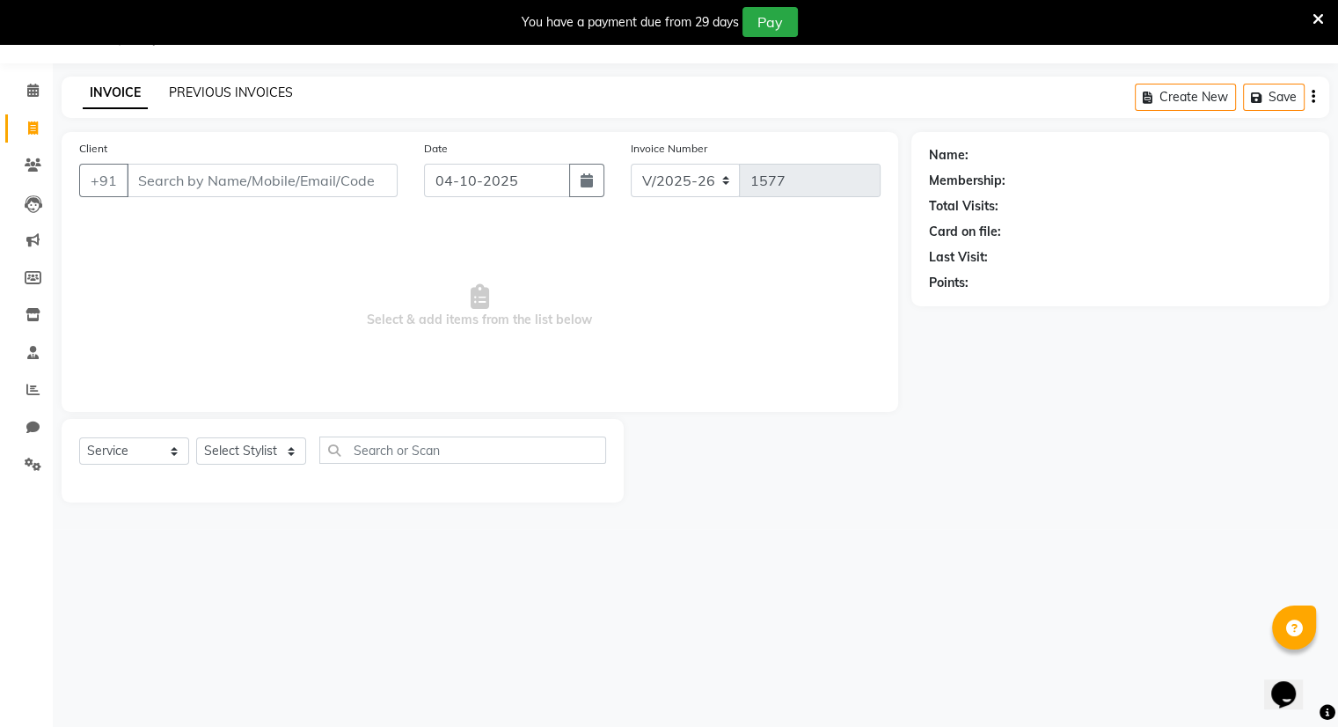
click at [199, 94] on link "PREVIOUS INVOICES" at bounding box center [231, 92] width 124 height 16
